Goal: Task Accomplishment & Management: Manage account settings

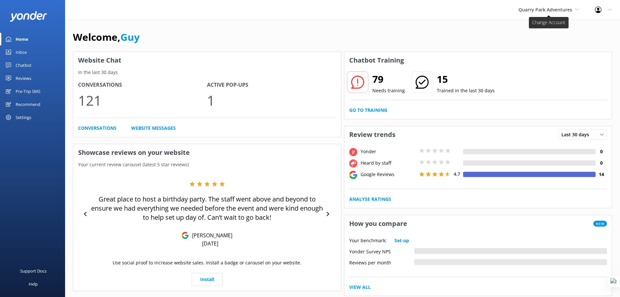
click at [551, 11] on span "Quarry Park Adventures" at bounding box center [546, 10] width 54 height 6
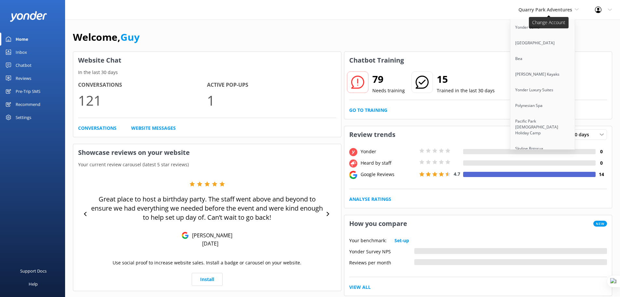
scroll to position [4009, 0]
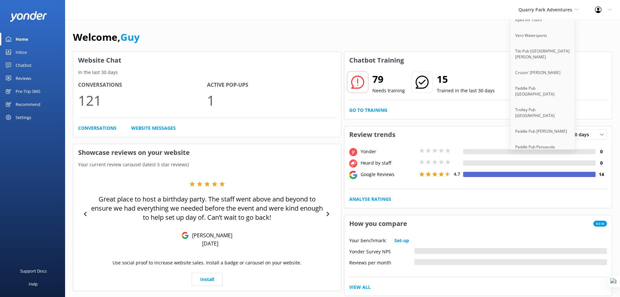
click at [548, 293] on link "Aruba's Activities Expert" at bounding box center [542, 301] width 65 height 16
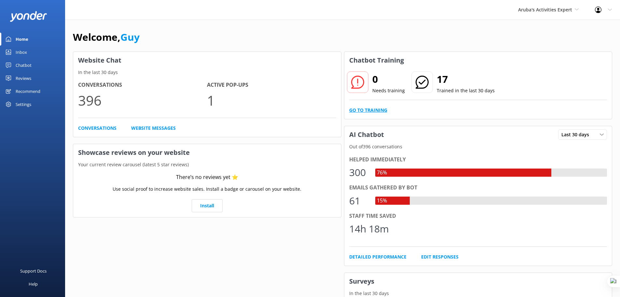
click at [370, 110] on link "Go to Training" at bounding box center [368, 109] width 38 height 7
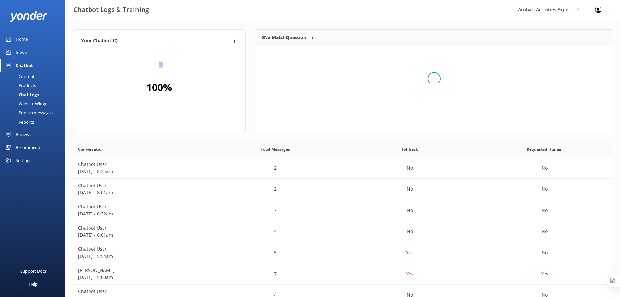
scroll to position [77, 351]
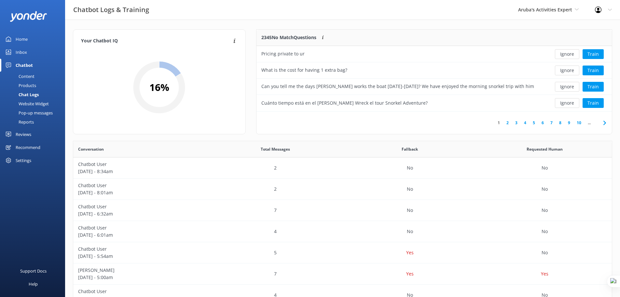
click at [23, 38] on div "Home" at bounding box center [22, 39] width 12 height 13
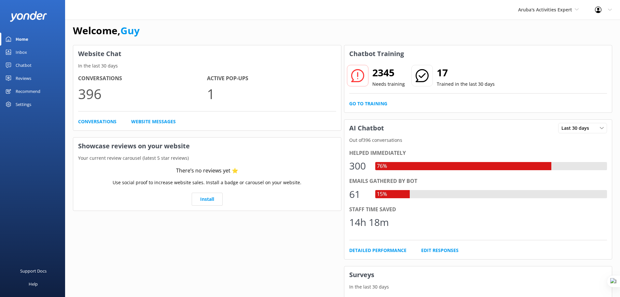
scroll to position [8, 0]
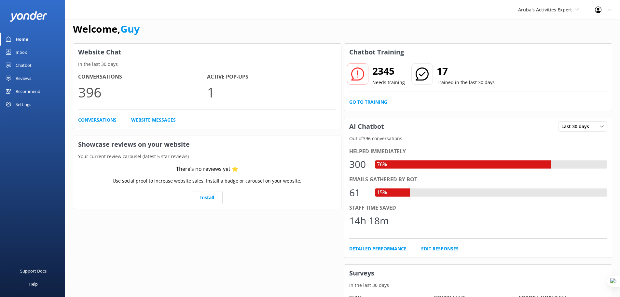
click at [543, 15] on div "Aruba's Activities Expert Yonder demo Musket Cove Island Resort & Marina Bea Ab…" at bounding box center [548, 10] width 77 height 20
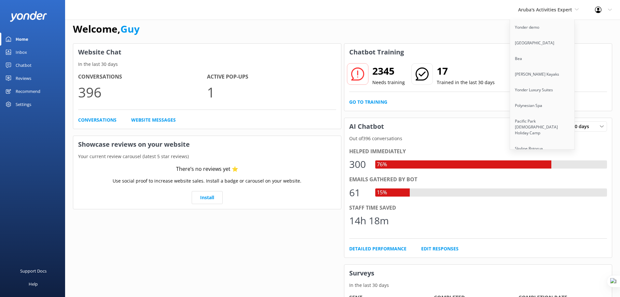
scroll to position [615, 0]
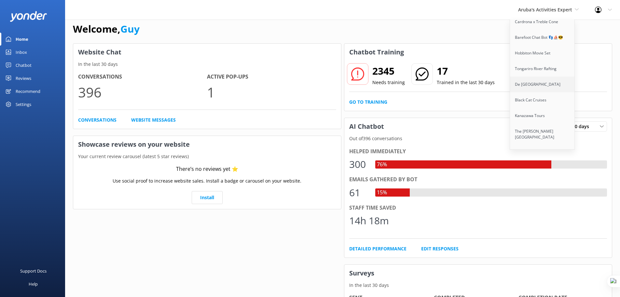
click at [529, 81] on link "De [GEOGRAPHIC_DATA]" at bounding box center [542, 84] width 65 height 16
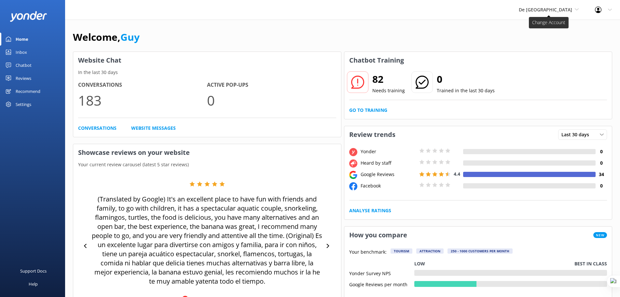
click at [560, 9] on span "De [GEOGRAPHIC_DATA]" at bounding box center [545, 10] width 53 height 6
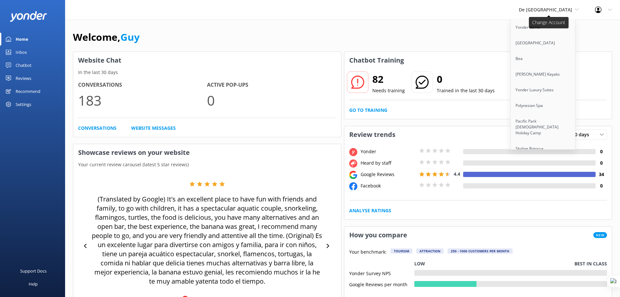
scroll to position [4009, 0]
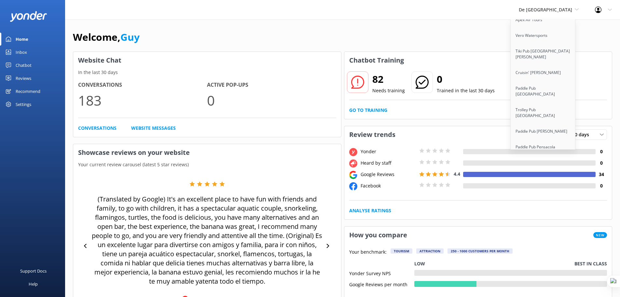
click at [564, 293] on link "Aruba's Activities Expert" at bounding box center [543, 301] width 65 height 16
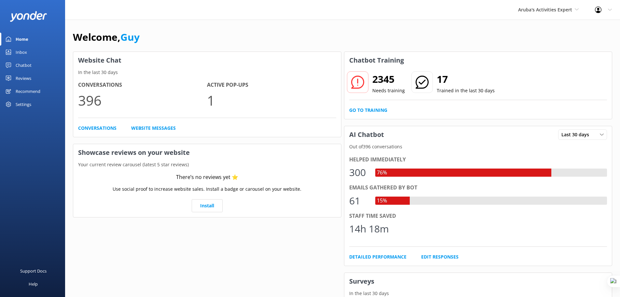
click at [24, 66] on div "Chatbot" at bounding box center [24, 65] width 16 height 13
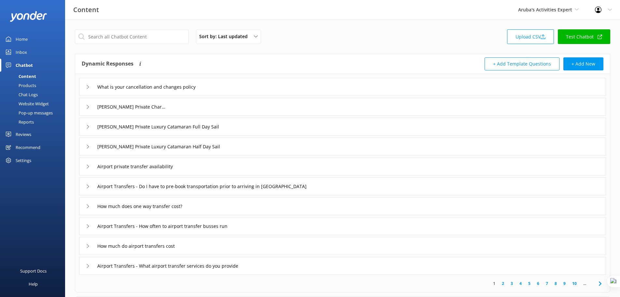
click at [256, 207] on div "How much does one way transfer cost?" at bounding box center [342, 206] width 527 height 18
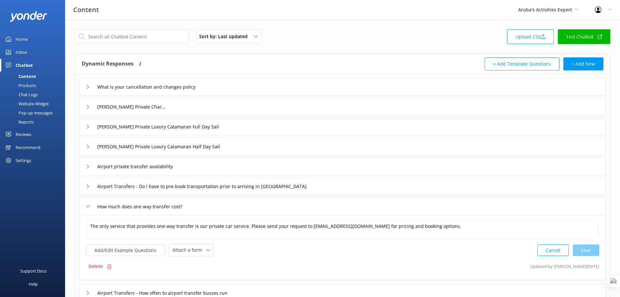
click at [221, 206] on div "How much does one way transfer cost?" at bounding box center [342, 206] width 527 height 18
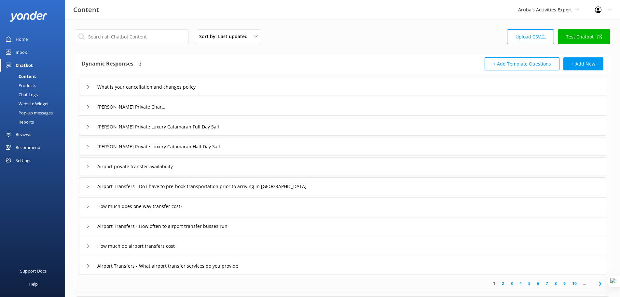
click at [32, 94] on div "Chat Logs" at bounding box center [21, 94] width 34 height 9
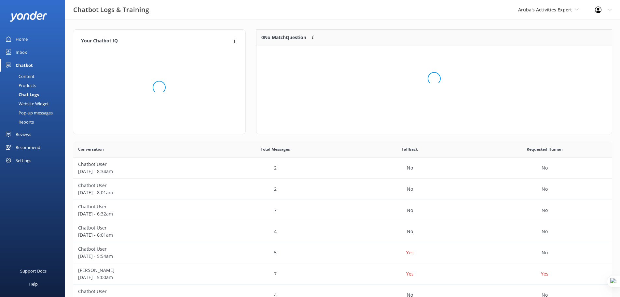
scroll to position [77, 351]
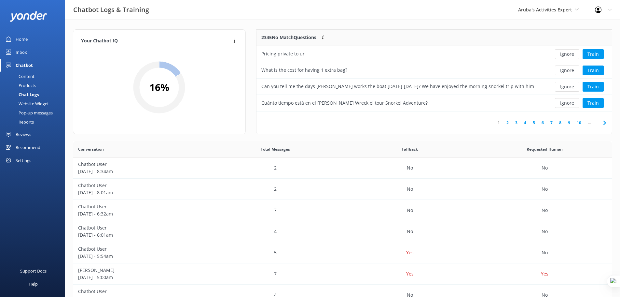
click at [565, 124] on link "9" at bounding box center [569, 122] width 9 height 6
click at [558, 73] on button "Ignore" at bounding box center [567, 70] width 24 height 10
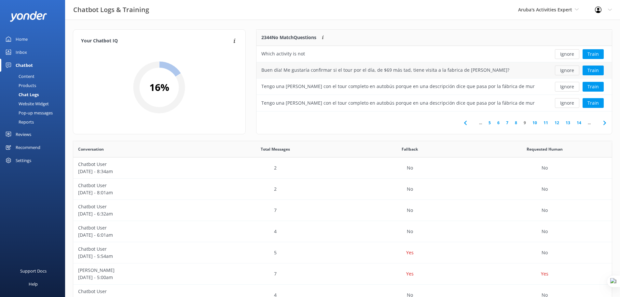
click at [564, 70] on button "Ignore" at bounding box center [567, 70] width 24 height 10
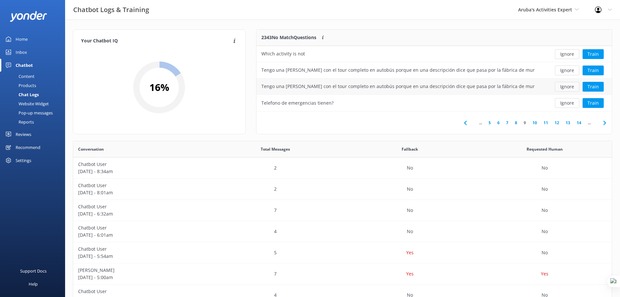
click at [573, 88] on button "Ignore" at bounding box center [567, 87] width 24 height 10
click at [559, 103] on button "Ignore" at bounding box center [567, 103] width 24 height 10
click at [29, 75] on div "Content" at bounding box center [19, 76] width 31 height 9
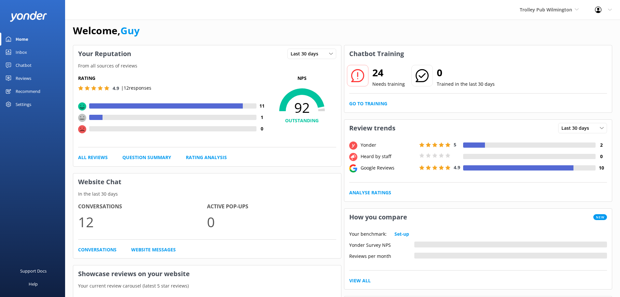
scroll to position [8, 0]
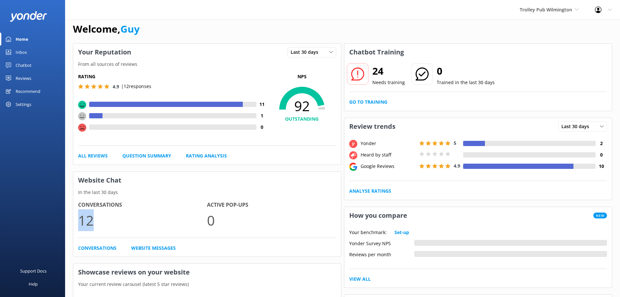
drag, startPoint x: 96, startPoint y: 217, endPoint x: 80, endPoint y: 222, distance: 16.5
click at [80, 222] on p "12" at bounding box center [142, 220] width 129 height 22
click at [148, 188] on p "In the last 30 days" at bounding box center [207, 191] width 268 height 7
click at [376, 100] on link "Go to Training" at bounding box center [368, 101] width 38 height 7
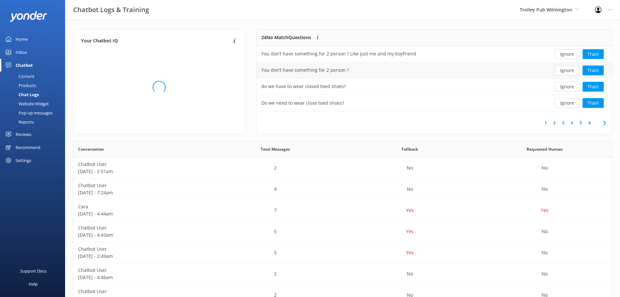
scroll to position [77, 351]
click at [569, 102] on button "Ignore" at bounding box center [567, 103] width 24 height 10
click at [562, 104] on button "Ignore" at bounding box center [567, 103] width 24 height 10
click at [559, 106] on button "Ignore" at bounding box center [567, 103] width 24 height 10
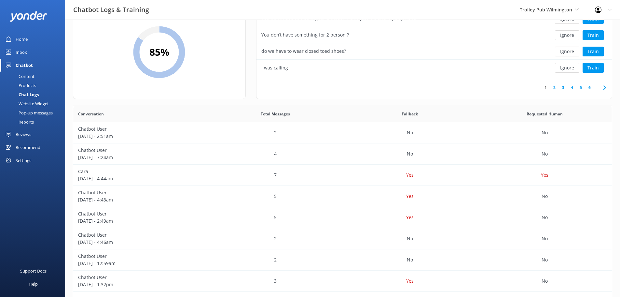
scroll to position [0, 0]
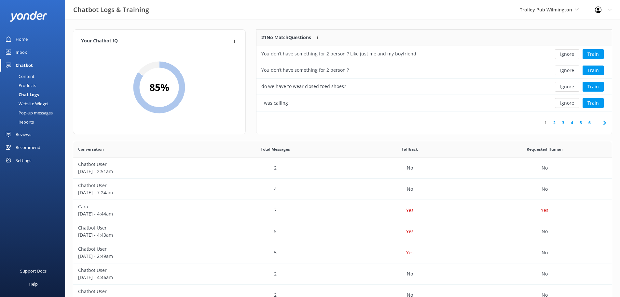
click at [19, 40] on div "Home" at bounding box center [22, 39] width 12 height 13
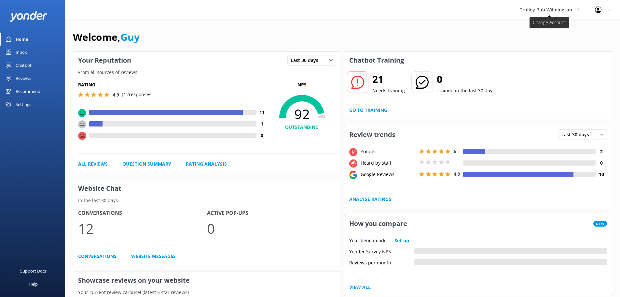
click at [550, 13] on span "Trolley Pub Wilmington" at bounding box center [549, 9] width 59 height 7
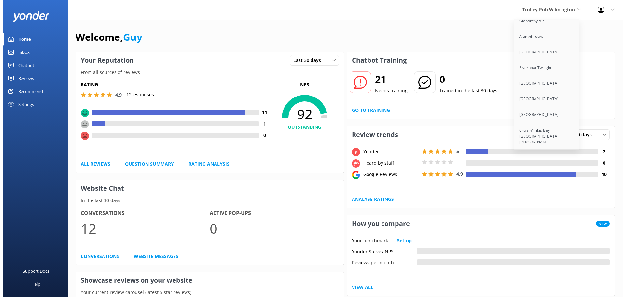
scroll to position [5239, 0]
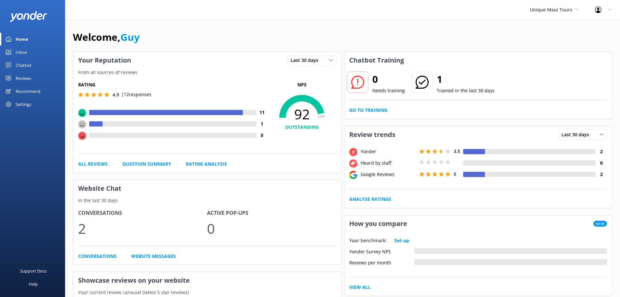
click at [25, 78] on div "Reviews" at bounding box center [24, 78] width 16 height 13
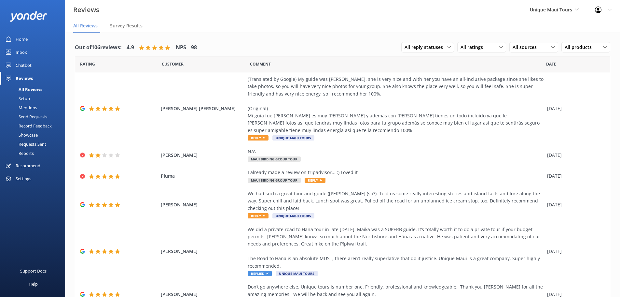
click at [29, 142] on div "Requests Sent" at bounding box center [25, 143] width 42 height 9
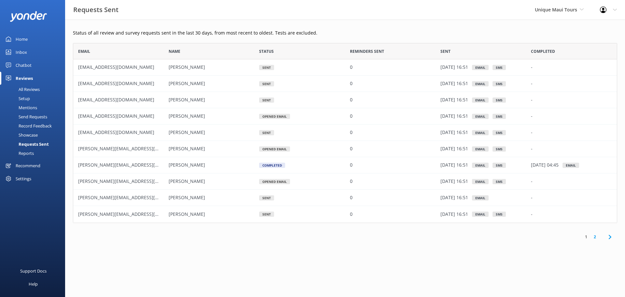
scroll to position [175, 539]
click at [25, 98] on div "Setup" at bounding box center [17, 98] width 26 height 9
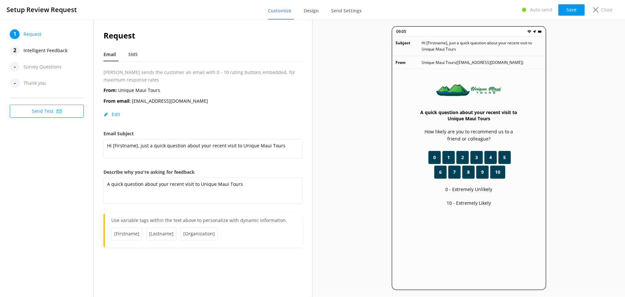
click at [45, 51] on span "Intelligent Feedback" at bounding box center [45, 51] width 44 height 10
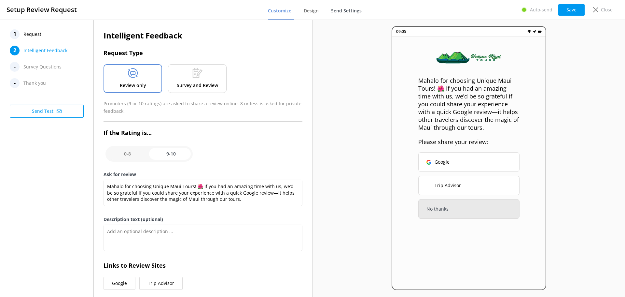
click at [344, 8] on span "Send Settings" at bounding box center [346, 10] width 31 height 7
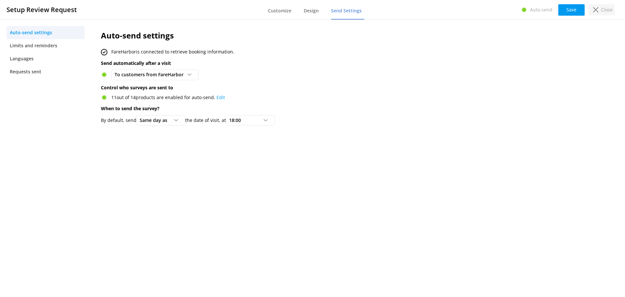
click at [608, 11] on p "Close" at bounding box center [607, 9] width 12 height 7
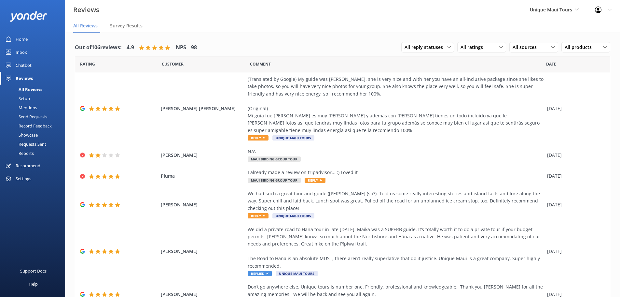
click at [27, 97] on div "Setup" at bounding box center [17, 98] width 26 height 9
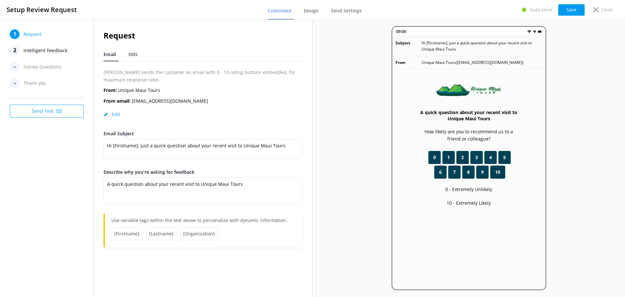
click at [346, 11] on span "Send Settings" at bounding box center [346, 10] width 31 height 7
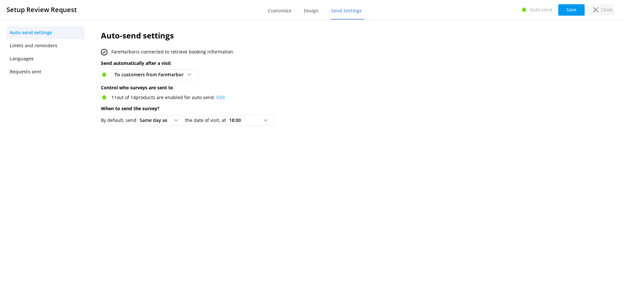
click at [597, 10] on use at bounding box center [595, 9] width 5 height 5
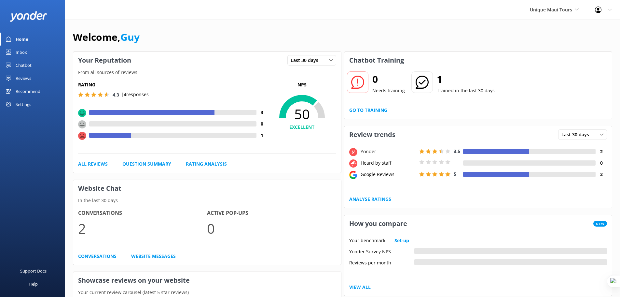
click at [29, 78] on div "Reviews" at bounding box center [24, 78] width 16 height 13
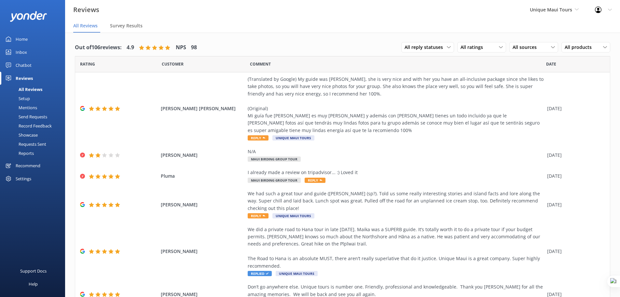
click at [26, 98] on div "Setup" at bounding box center [17, 98] width 26 height 9
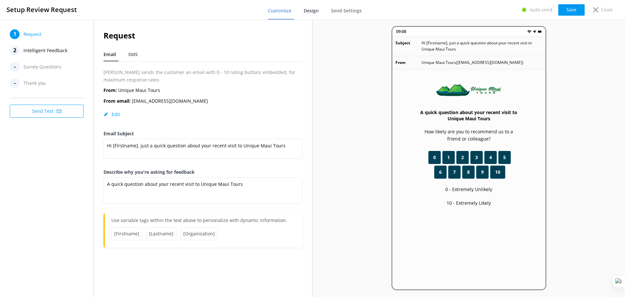
drag, startPoint x: 352, startPoint y: 13, endPoint x: 319, endPoint y: 9, distance: 32.8
click at [351, 13] on span "Send Settings" at bounding box center [346, 10] width 31 height 7
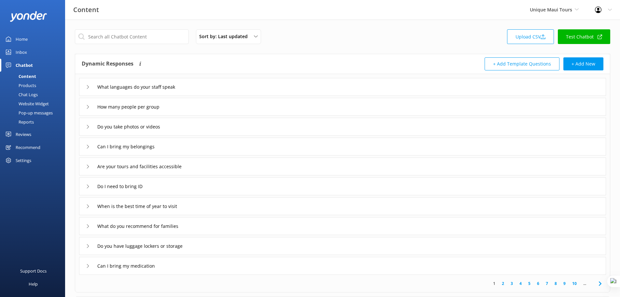
click at [25, 132] on div "Reviews" at bounding box center [24, 134] width 16 height 13
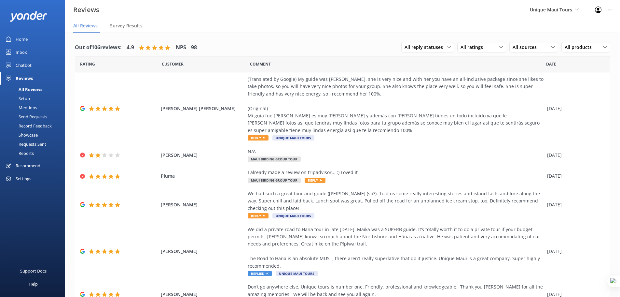
click at [22, 99] on div "Setup" at bounding box center [17, 98] width 26 height 9
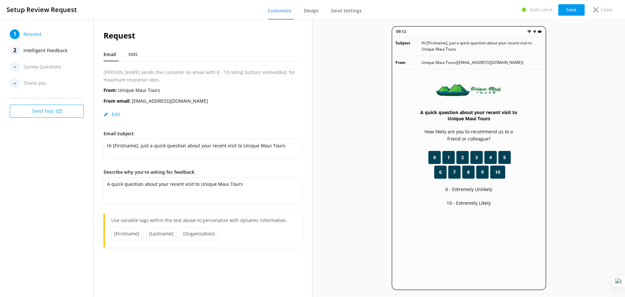
click at [49, 108] on button "Send Test" at bounding box center [47, 110] width 74 height 13
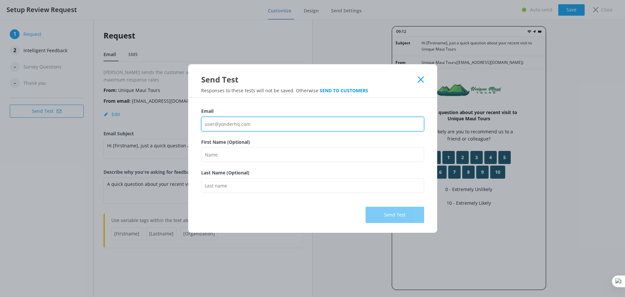
click at [234, 124] on input "Email" at bounding box center [312, 124] width 223 height 15
type input "[EMAIL_ADDRESS][DOMAIN_NAME]"
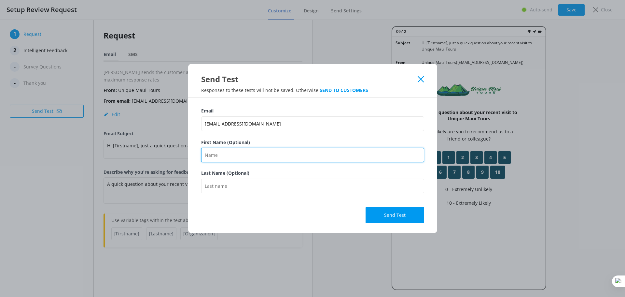
click at [247, 155] on input "First Name (Optional)" at bounding box center [312, 154] width 223 height 15
type input "Guy"
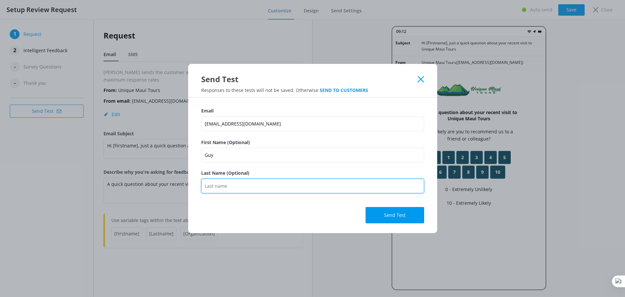
type input "Schwikkard"
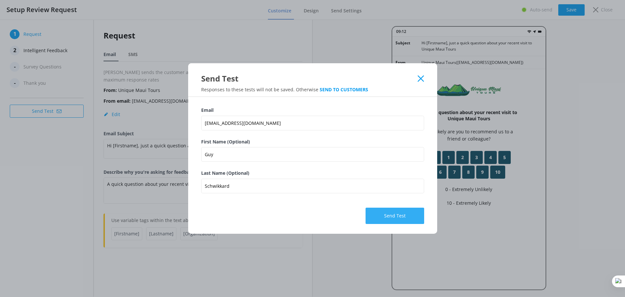
click at [384, 218] on button "Send Test" at bounding box center [395, 215] width 59 height 16
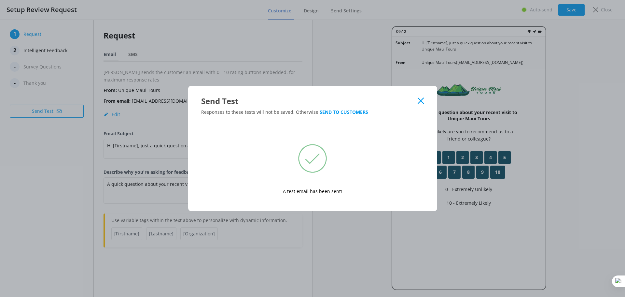
click at [422, 102] on use at bounding box center [421, 101] width 6 height 6
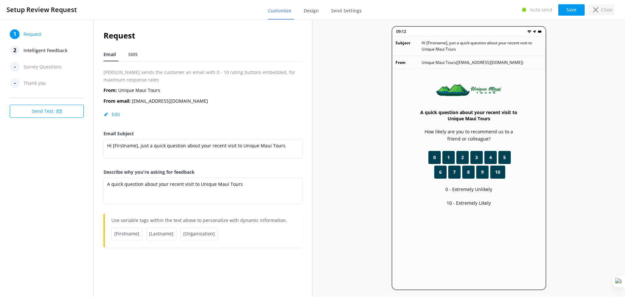
click at [606, 10] on p "Close" at bounding box center [607, 9] width 12 height 7
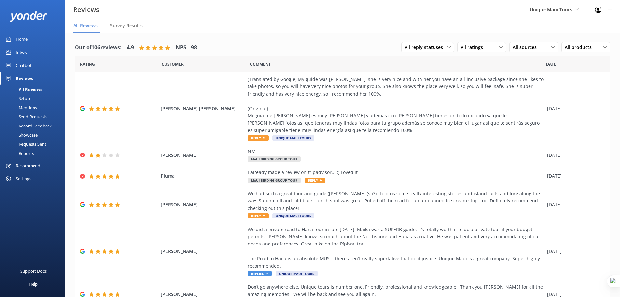
click at [27, 36] on div "Home" at bounding box center [22, 39] width 12 height 13
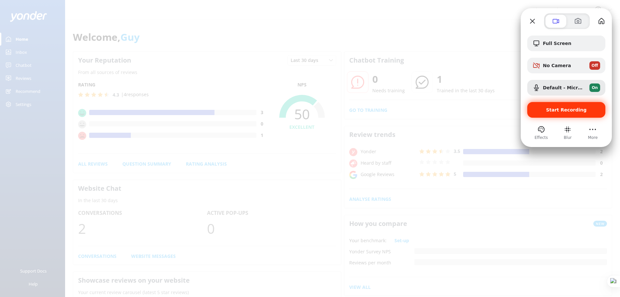
click at [565, 111] on span "Start Recording" at bounding box center [566, 109] width 41 height 5
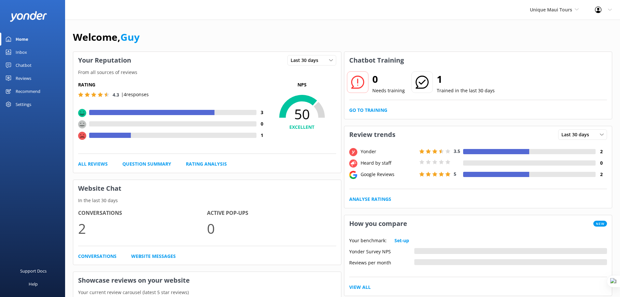
click at [20, 77] on div "Reviews" at bounding box center [24, 78] width 16 height 13
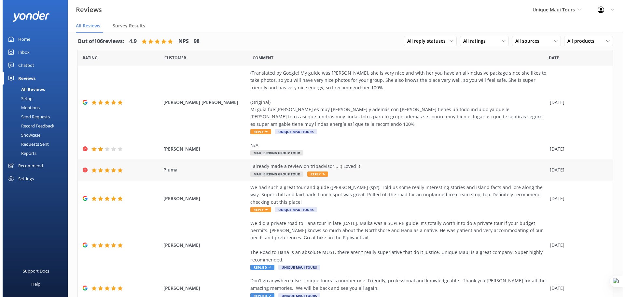
scroll to position [8, 0]
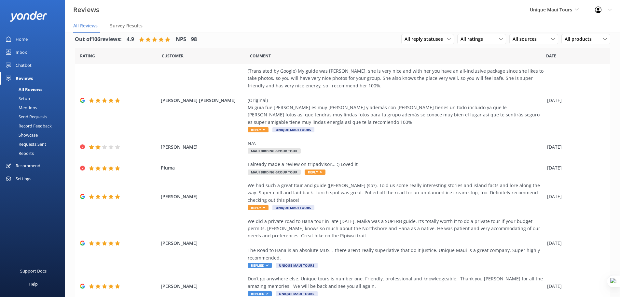
click at [24, 99] on div "Setup" at bounding box center [17, 98] width 26 height 9
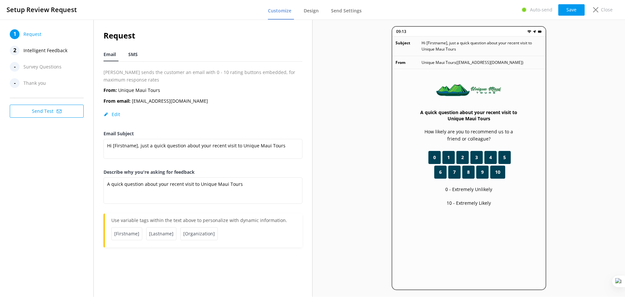
click at [132, 54] on span "SMS" at bounding box center [132, 54] width 9 height 7
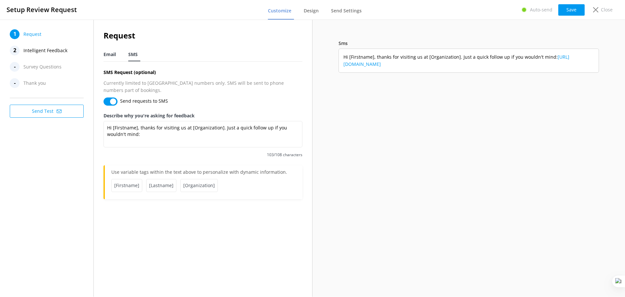
click at [107, 54] on span "Email" at bounding box center [110, 54] width 12 height 7
type textarea "A quick question about your recent visit to Unique Maui Tours"
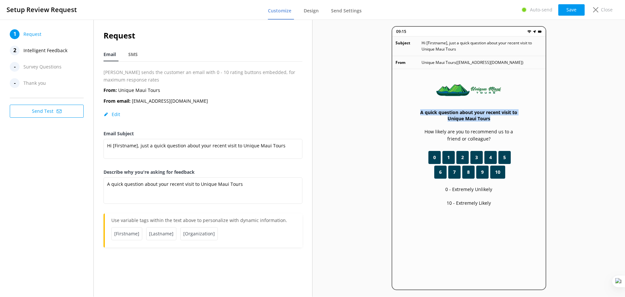
drag, startPoint x: 420, startPoint y: 110, endPoint x: 520, endPoint y: 119, distance: 100.3
click at [520, 119] on div "A quick question about your recent visit to Unique Maui Tours How likely are yo…" at bounding box center [468, 200] width 153 height 262
click at [487, 115] on h3 "A quick question about your recent visit to Unique Maui Tours" at bounding box center [468, 115] width 101 height 12
click at [27, 48] on span "Intelligent Feedback" at bounding box center [45, 51] width 44 height 10
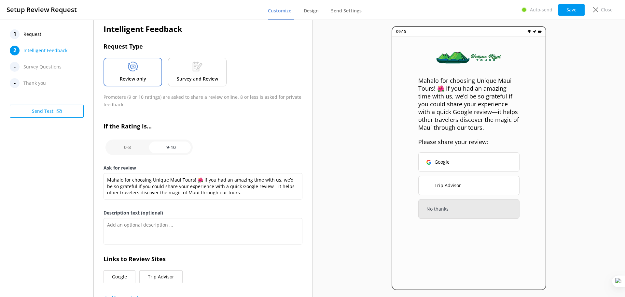
scroll to position [8, 0]
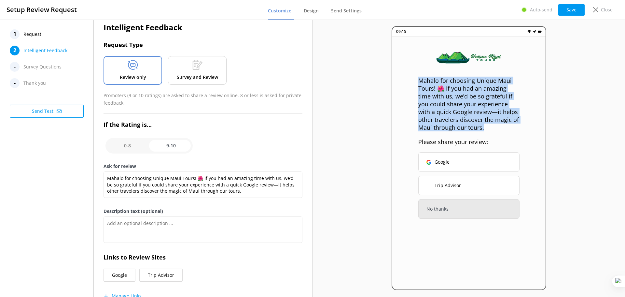
drag, startPoint x: 418, startPoint y: 81, endPoint x: 492, endPoint y: 127, distance: 87.3
click at [492, 127] on p "Mahalo for choosing Unique Maui Tours! 🌺 If you had an amazing time with us, we…" at bounding box center [468, 103] width 101 height 55
click at [478, 91] on p "Mahalo for choosing Unique Maui Tours! 🌺 If you had an amazing time with us, we…" at bounding box center [468, 103] width 101 height 55
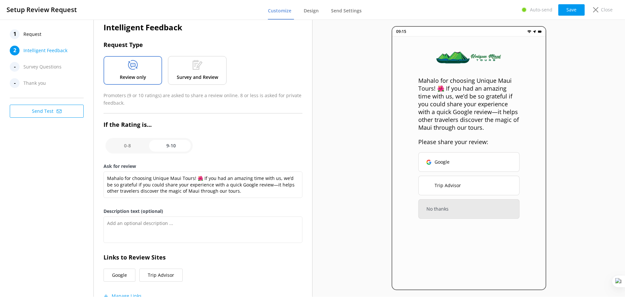
click at [124, 145] on input "checkbox" at bounding box center [148, 146] width 87 height 16
checkbox input "false"
type textarea "Please tell us why"
type textarea "Your feedback is important to help us improve"
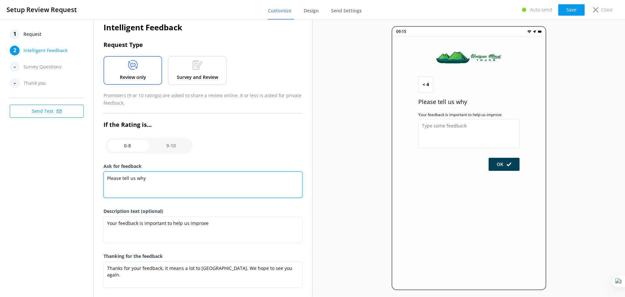
drag, startPoint x: 159, startPoint y: 176, endPoint x: 94, endPoint y: 177, distance: 64.4
click at [94, 177] on div "Intelligent Feedback Request Type Review only Survey and Review Promoters (9 or…" at bounding box center [203, 159] width 218 height 296
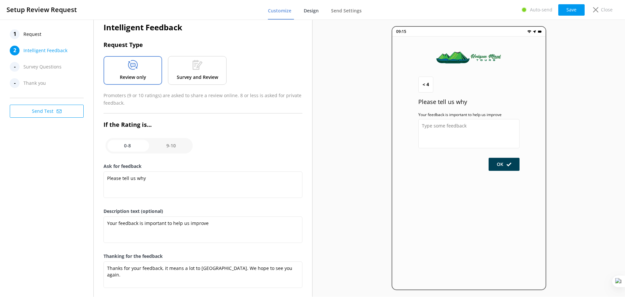
click at [316, 12] on span "Design" at bounding box center [311, 10] width 15 height 7
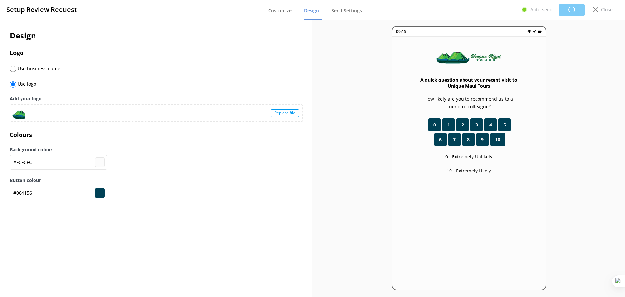
type input "#fcfcfc"
click at [351, 10] on span "Send Settings" at bounding box center [346, 10] width 31 height 7
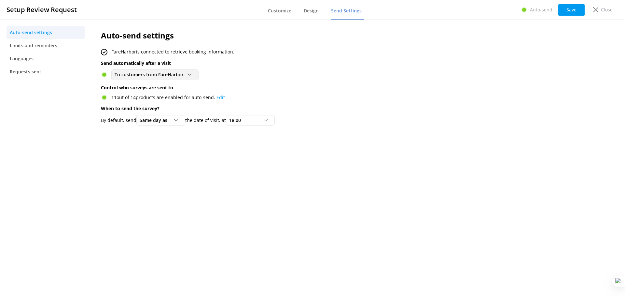
click at [182, 72] on span "To customers from FareHarbor" at bounding box center [151, 74] width 73 height 7
click at [228, 82] on div "Auto-send settings FareHarbor is connected to retrieve booking information. Sen…" at bounding box center [309, 79] width 437 height 119
click at [602, 8] on p "Close" at bounding box center [607, 9] width 12 height 7
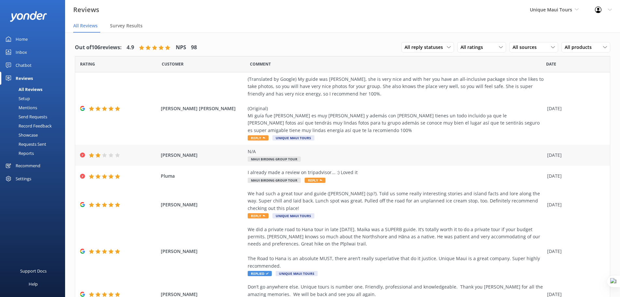
click at [262, 151] on div "N/A" at bounding box center [396, 151] width 296 height 7
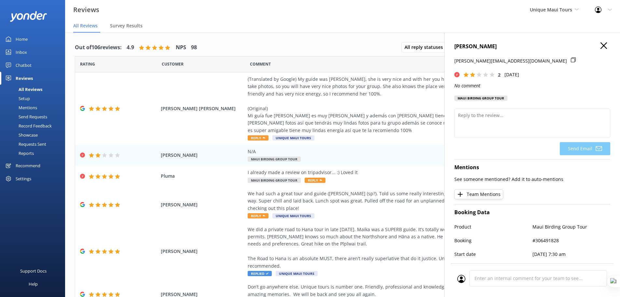
click at [601, 43] on icon "button" at bounding box center [604, 45] width 7 height 7
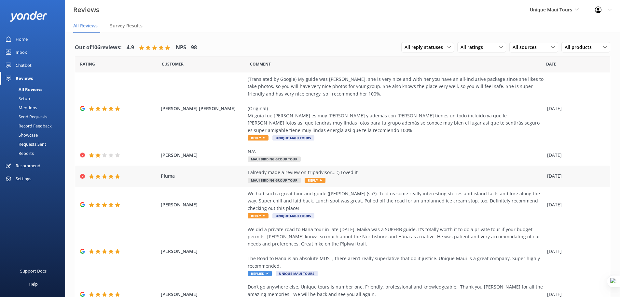
click at [186, 174] on span "Pluma" at bounding box center [203, 175] width 84 height 7
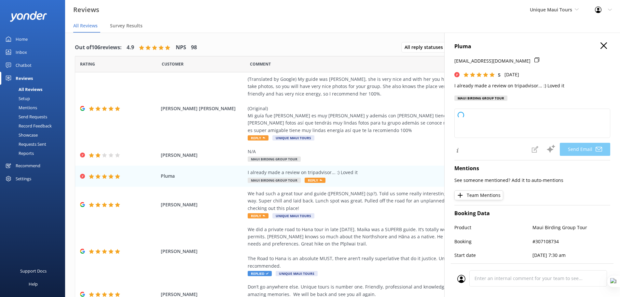
type textarea "Thank you so much, Pluma! We truly appreciate your kind words and support both …"
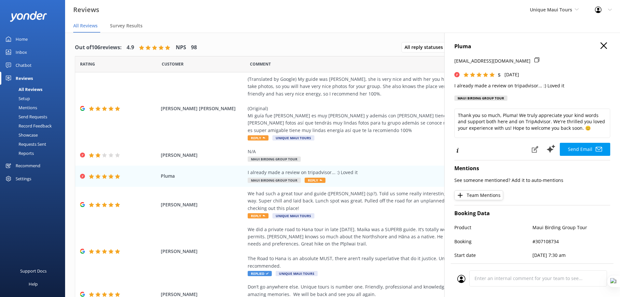
click at [601, 44] on icon "button" at bounding box center [604, 45] width 7 height 7
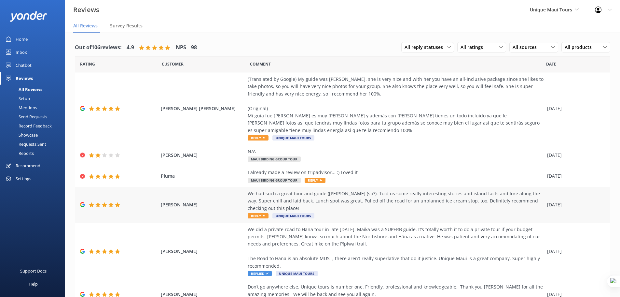
click at [456, 205] on div "We had such a great tour and guide ([PERSON_NAME] (sp?). Told us some really in…" at bounding box center [396, 201] width 296 height 22
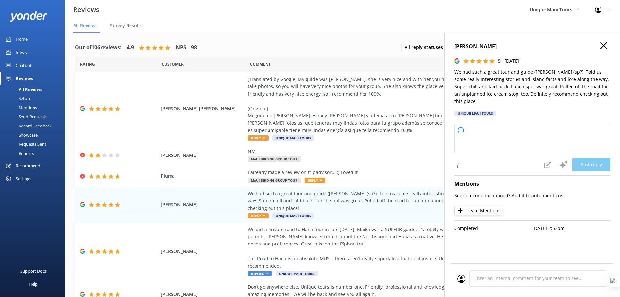
type textarea "Thank you so much for your wonderful review! We're thrilled to hear you enjoyed…"
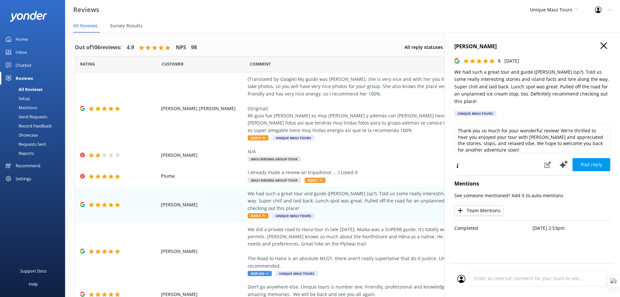
click at [602, 45] on icon "button" at bounding box center [604, 45] width 7 height 7
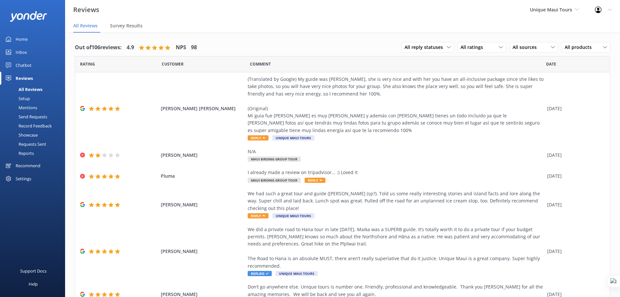
click at [28, 98] on div "Setup" at bounding box center [17, 98] width 26 height 9
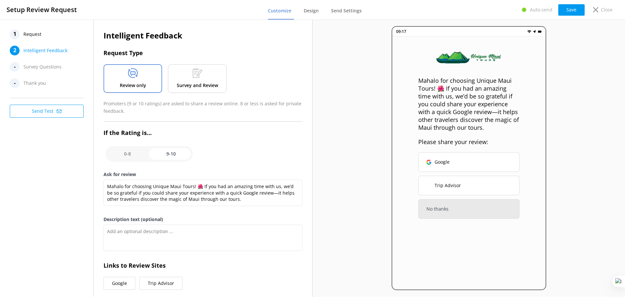
click at [28, 34] on span "Request" at bounding box center [32, 34] width 18 height 10
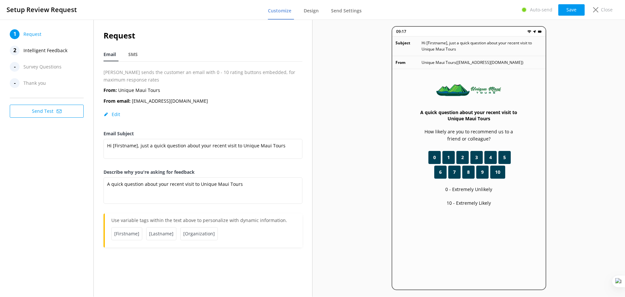
click at [46, 51] on span "Intelligent Feedback" at bounding box center [45, 51] width 44 height 10
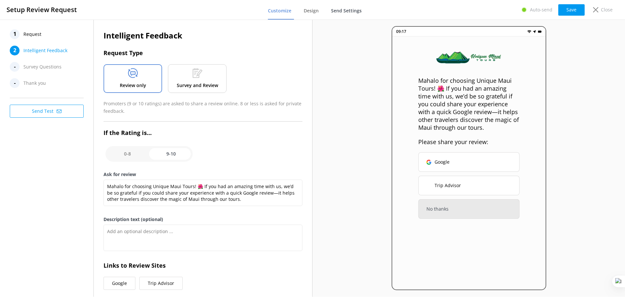
click at [350, 9] on span "Send Settings" at bounding box center [346, 10] width 31 height 7
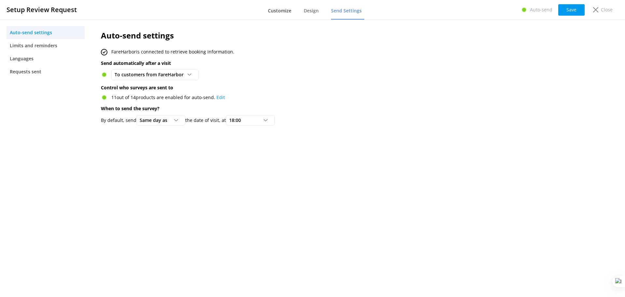
click at [289, 8] on span "Customize" at bounding box center [279, 10] width 23 height 7
click at [602, 10] on p "Close" at bounding box center [607, 9] width 12 height 7
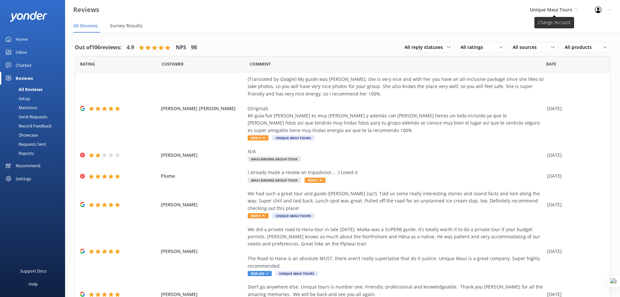
click at [551, 11] on span "Unique Maui Tours" at bounding box center [551, 10] width 42 height 6
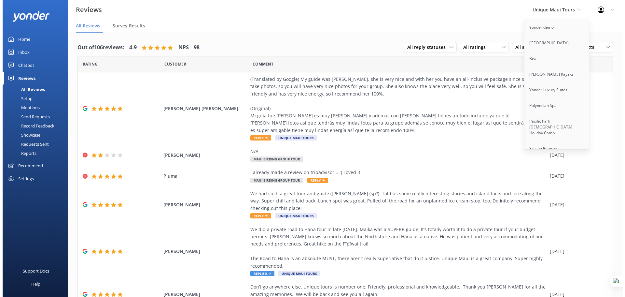
scroll to position [1337, 0]
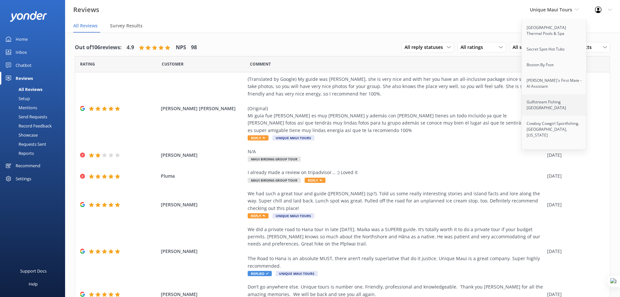
click at [546, 94] on link "Gulfstream Fishing [GEOGRAPHIC_DATA]" at bounding box center [554, 104] width 65 height 21
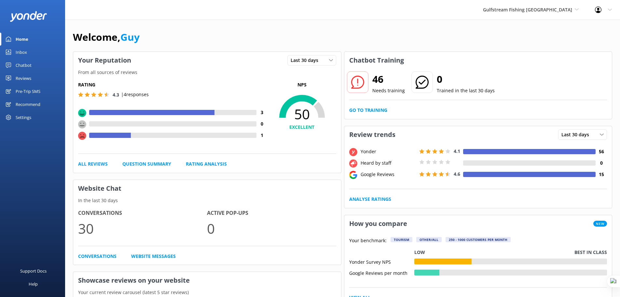
click at [23, 90] on div "Pre-Trip SMS" at bounding box center [28, 91] width 25 height 13
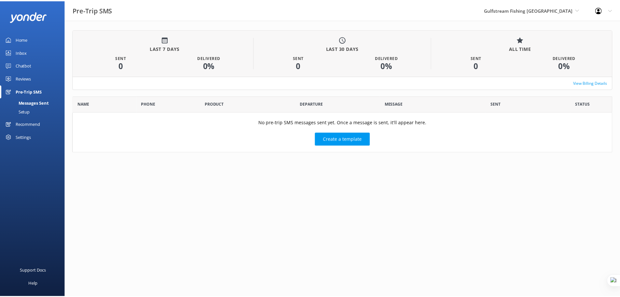
scroll to position [52, 539]
click at [27, 113] on div "Setup" at bounding box center [17, 111] width 26 height 9
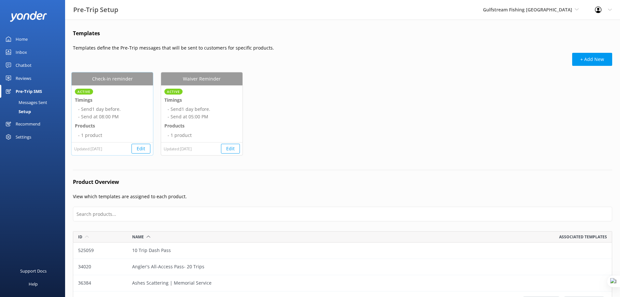
click at [139, 149] on button "Edit" at bounding box center [140, 149] width 19 height 10
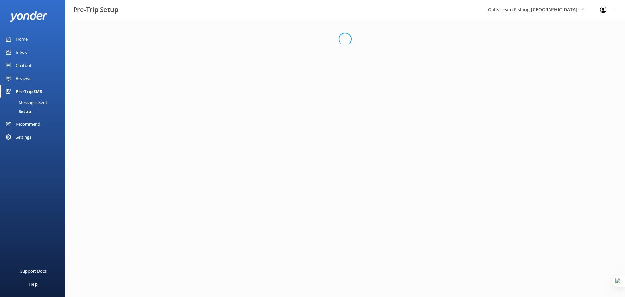
select select "20:00"
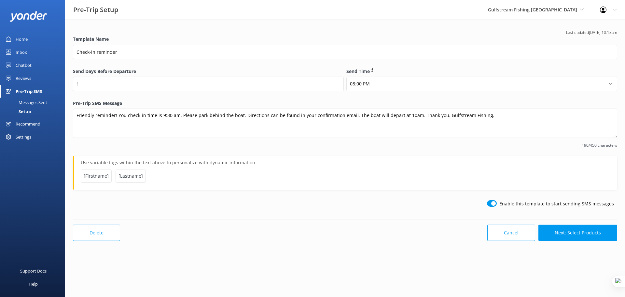
click at [26, 109] on div "Setup" at bounding box center [17, 111] width 27 height 9
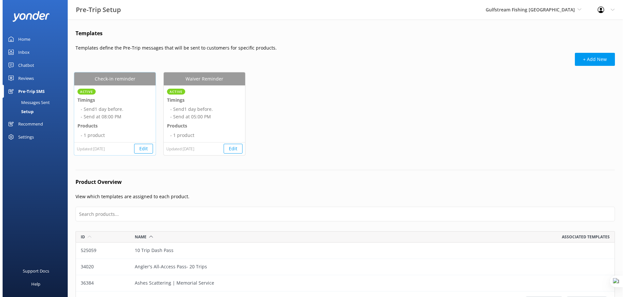
scroll to position [153, 534]
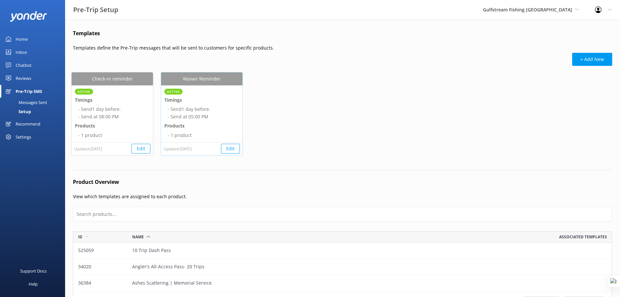
click at [232, 147] on button "Edit" at bounding box center [230, 149] width 19 height 10
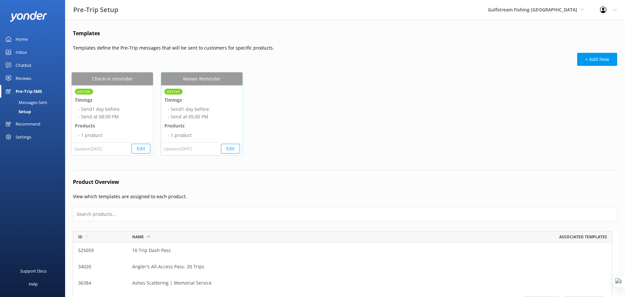
select select "17:00"
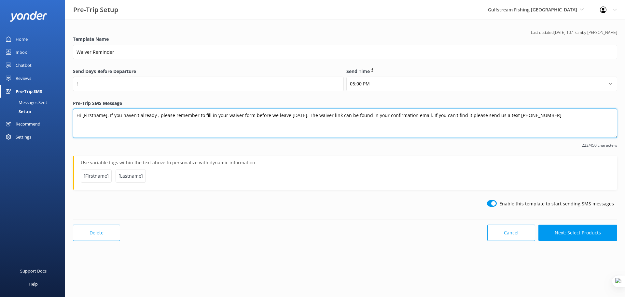
drag, startPoint x: 310, startPoint y: 114, endPoint x: 428, endPoint y: 118, distance: 117.5
click at [428, 118] on textarea "Hi [Firstname], If you haven't already , please remember to fill in your waiver…" at bounding box center [345, 122] width 544 height 29
click at [442, 115] on textarea "Hi [Firstname], If you haven't already , please remember to fill in your waiver…" at bounding box center [345, 122] width 544 height 29
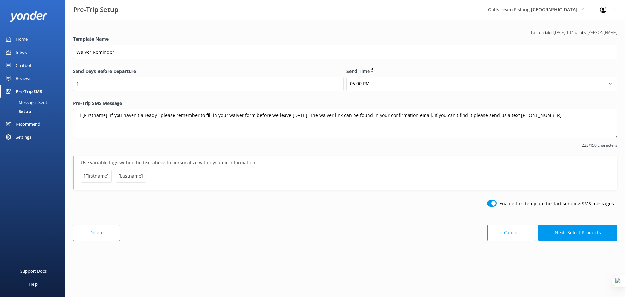
click at [27, 102] on div "Messages Sent" at bounding box center [25, 102] width 43 height 9
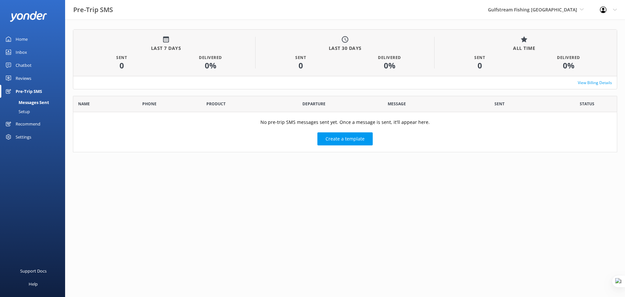
scroll to position [52, 539]
